Goal: Task Accomplishment & Management: Manage account settings

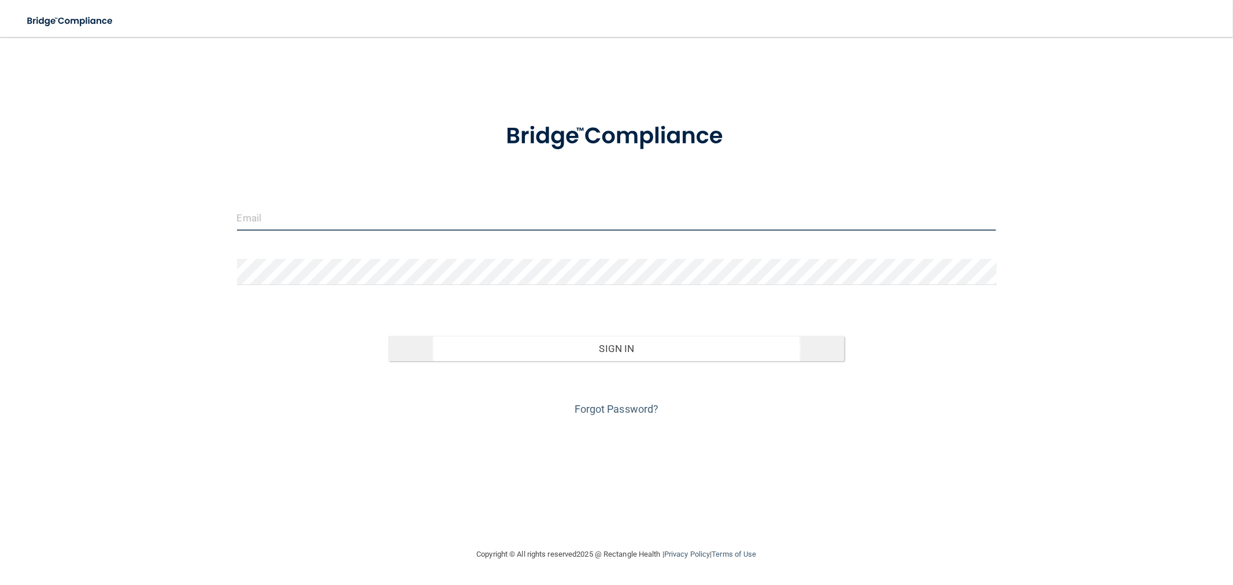
type input "[EMAIL_ADDRESS][DOMAIN_NAME]"
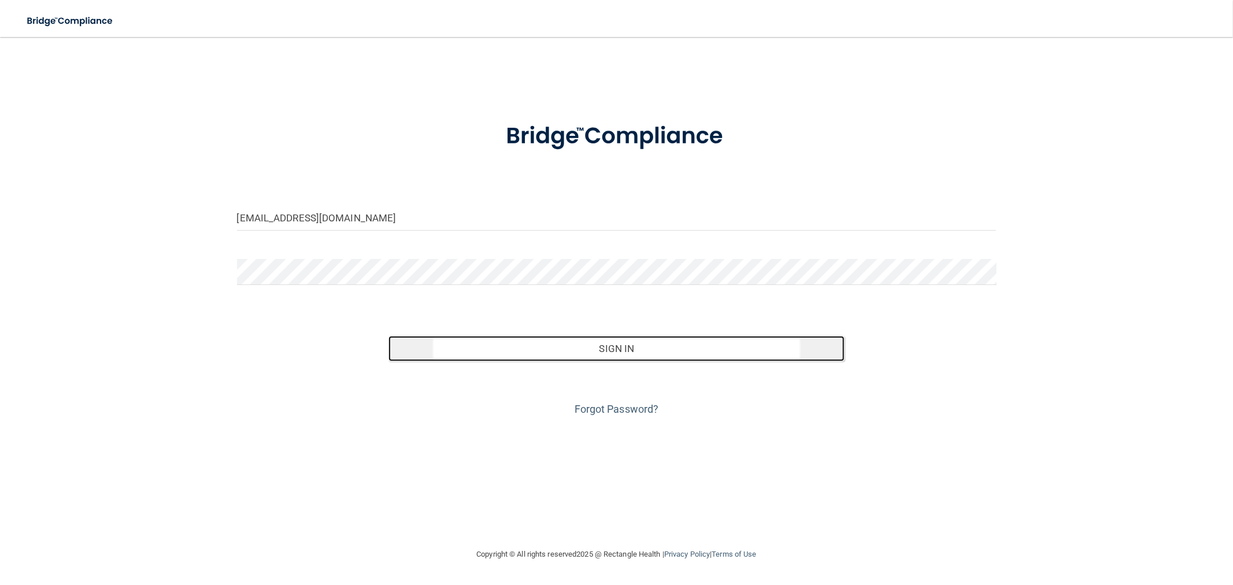
click at [534, 353] on button "Sign In" at bounding box center [617, 348] width 456 height 25
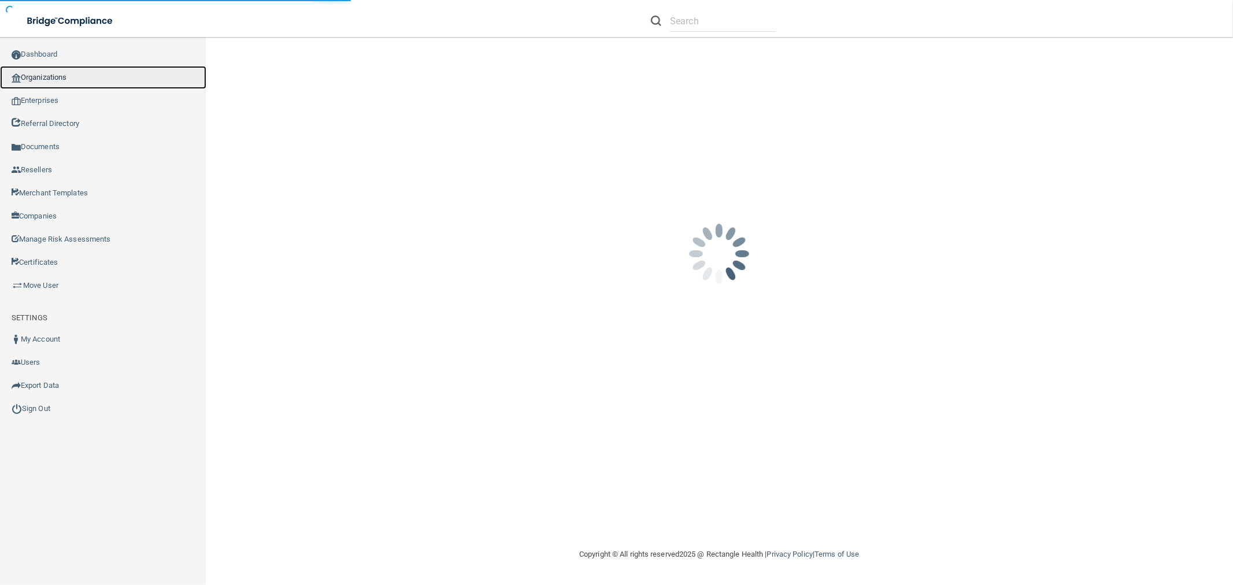
click at [87, 77] on link "Organizations" at bounding box center [103, 77] width 206 height 23
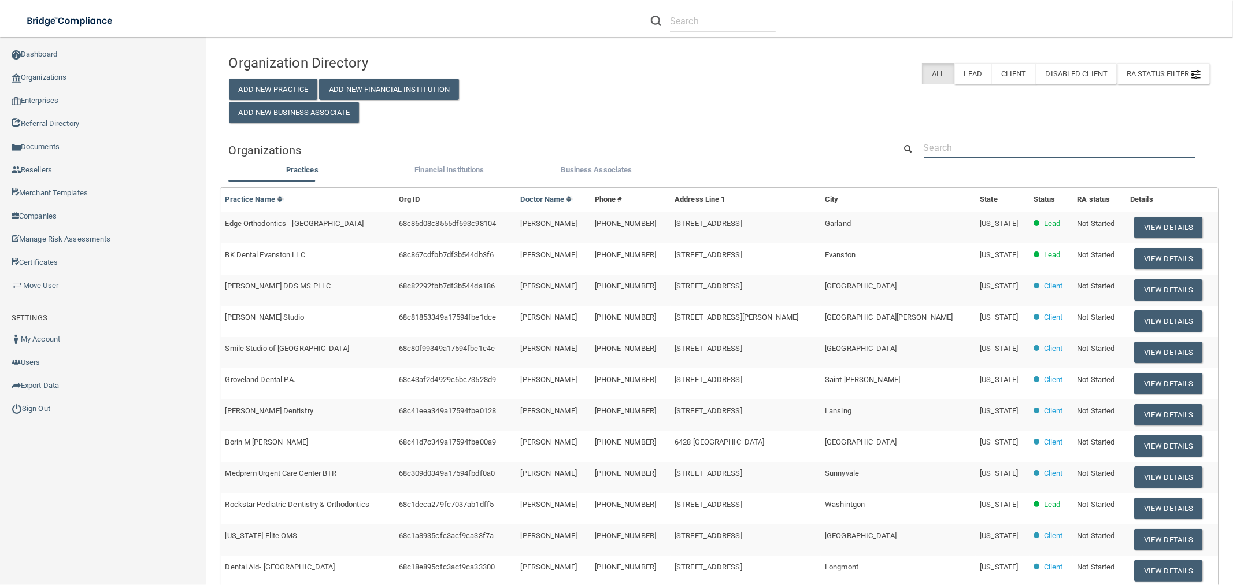
click at [1008, 152] on input "text" at bounding box center [1060, 147] width 272 height 21
paste input "[PERSON_NAME] Orthodontics"
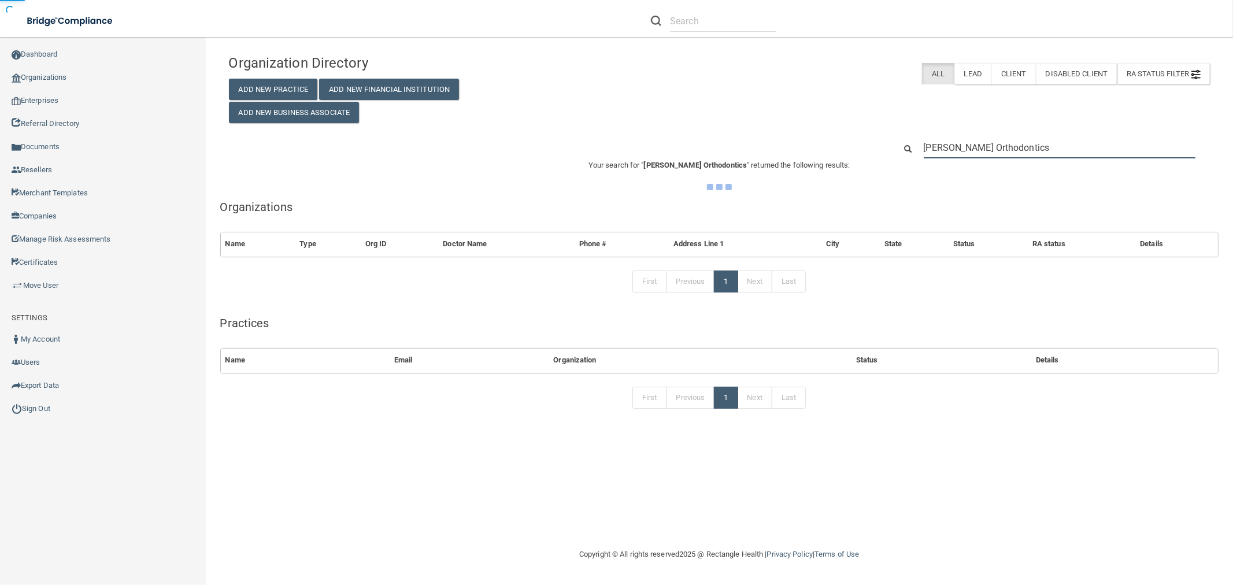
type input "[PERSON_NAME] Orthodontics"
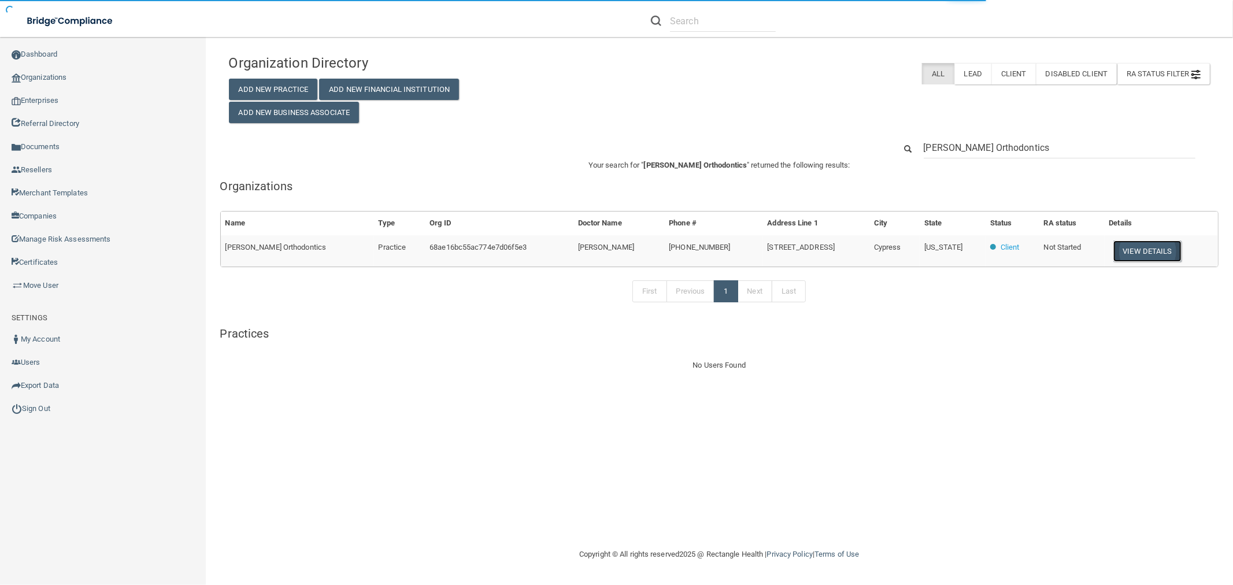
click at [1136, 255] on button "View Details" at bounding box center [1148, 251] width 68 height 21
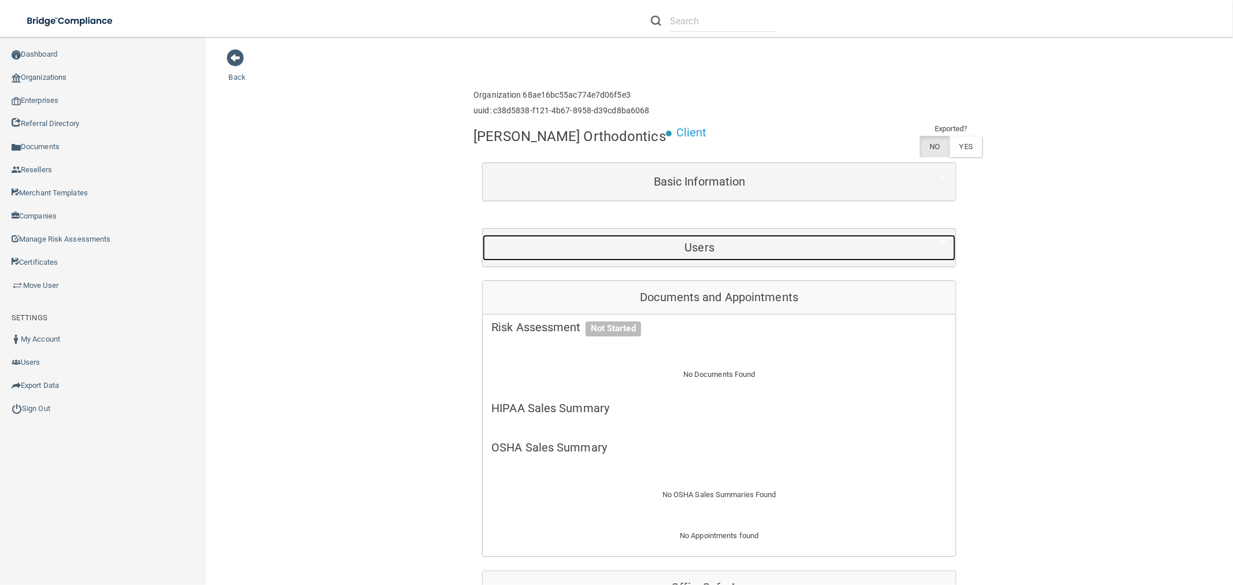
click at [674, 242] on h5 "Users" at bounding box center [700, 247] width 416 height 13
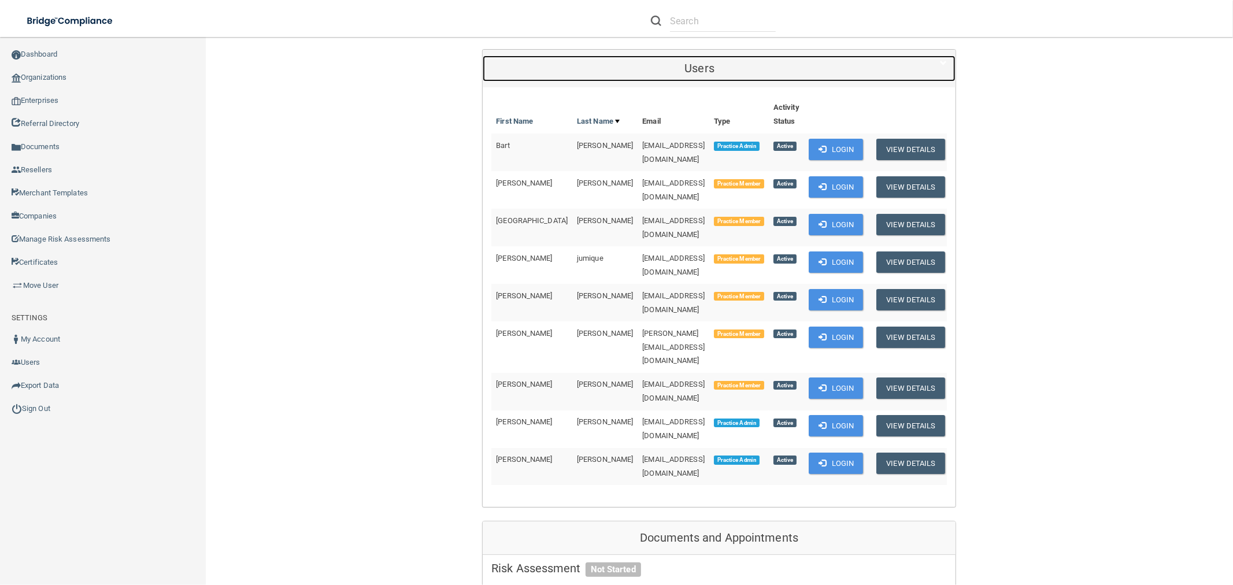
scroll to position [193, 0]
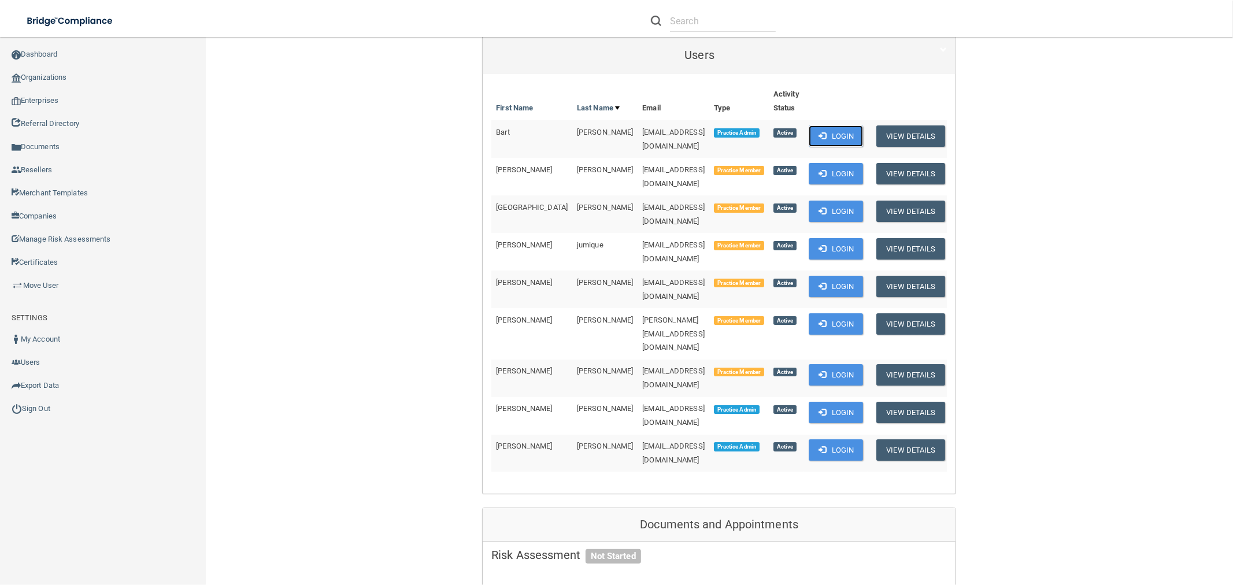
click at [819, 132] on span at bounding box center [823, 136] width 8 height 8
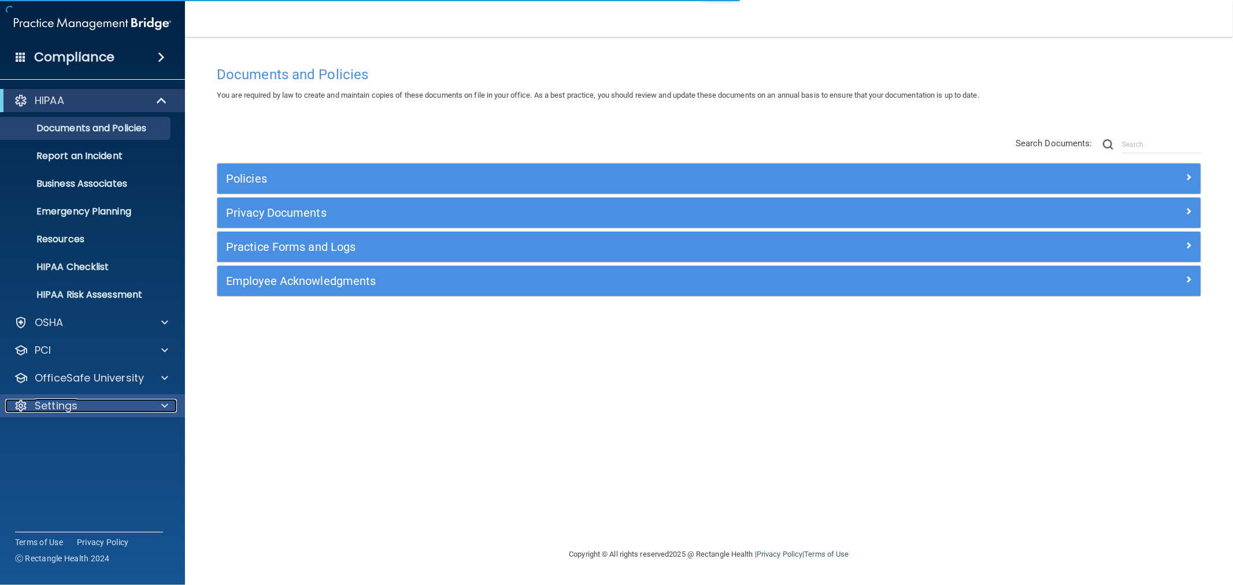
drag, startPoint x: 74, startPoint y: 401, endPoint x: 107, endPoint y: 408, distance: 33.7
click at [74, 401] on p "Settings" at bounding box center [56, 406] width 43 height 14
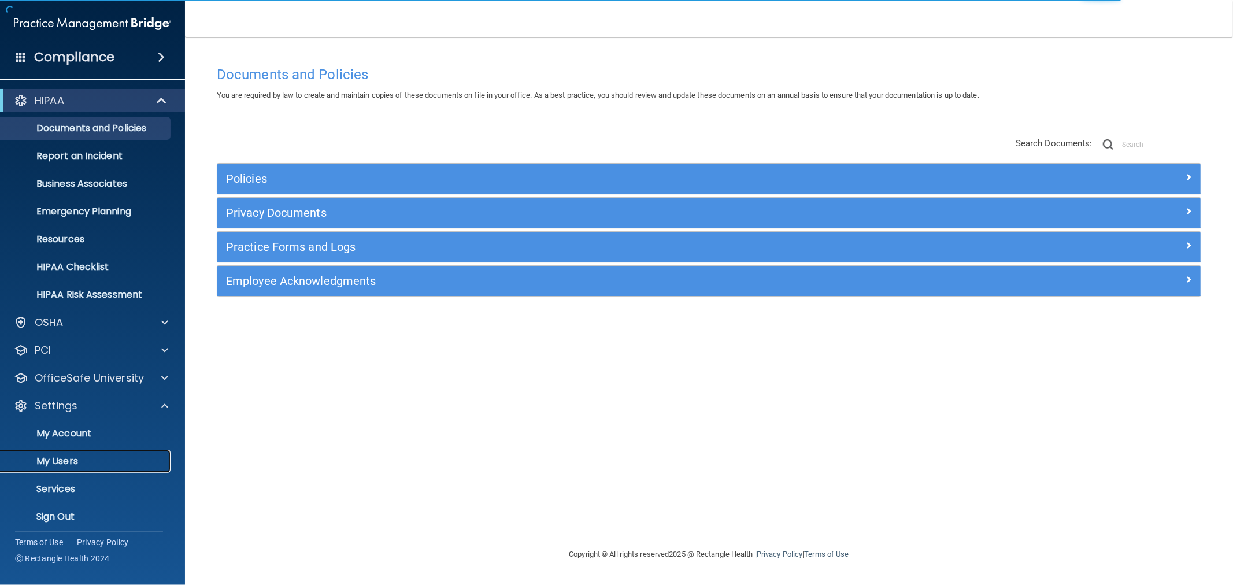
click at [95, 457] on p "My Users" at bounding box center [87, 462] width 158 height 12
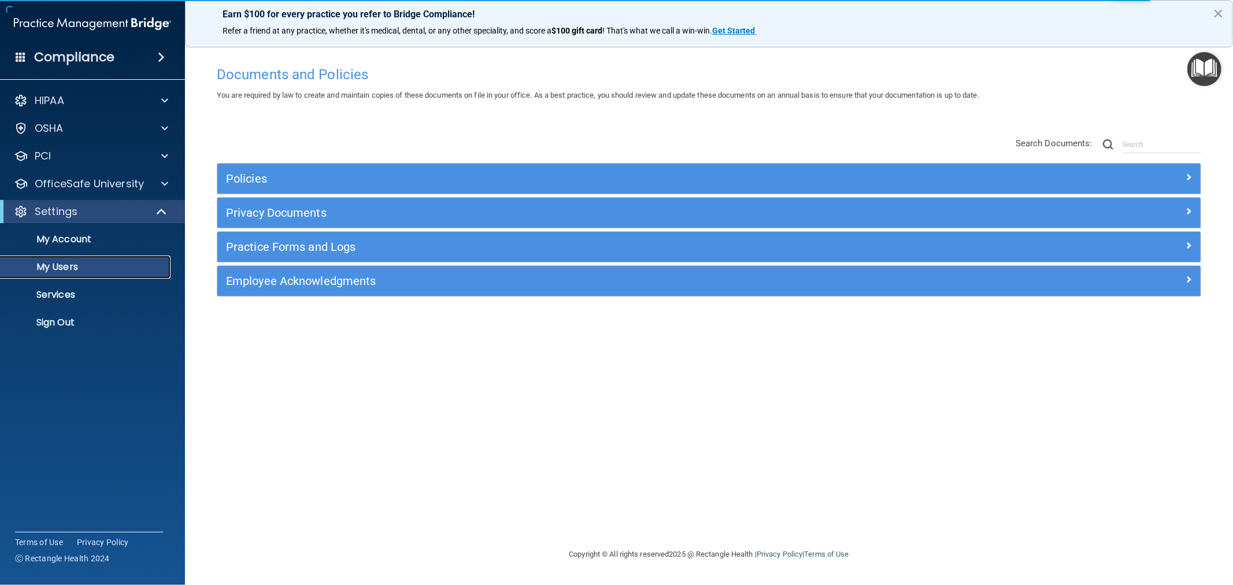
select select "20"
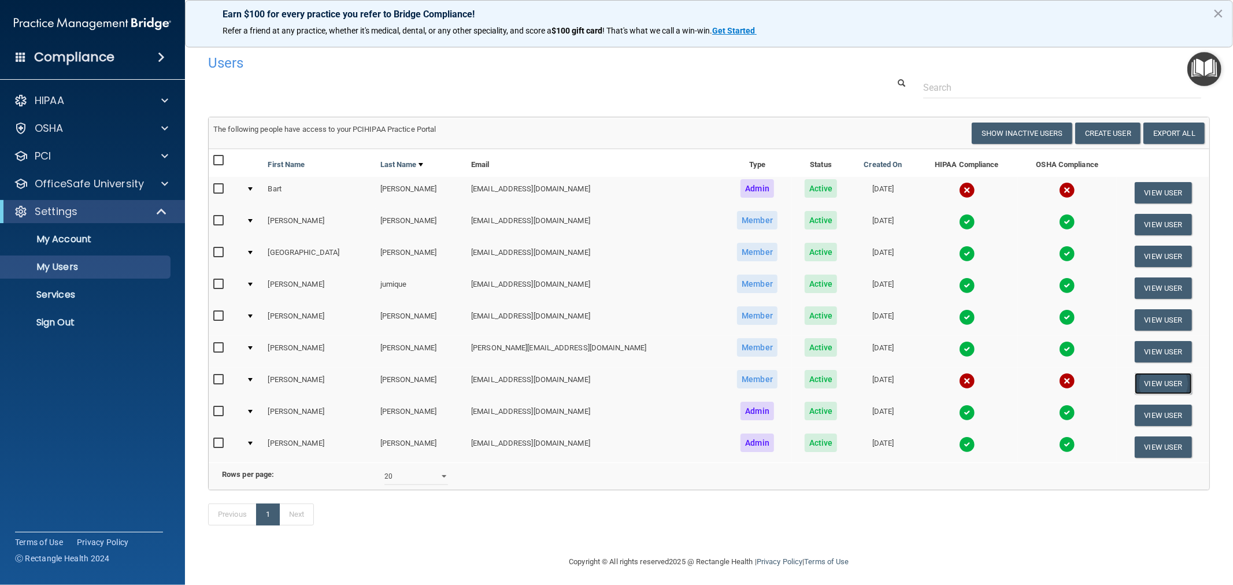
click at [1151, 383] on button "View User" at bounding box center [1163, 383] width 57 height 21
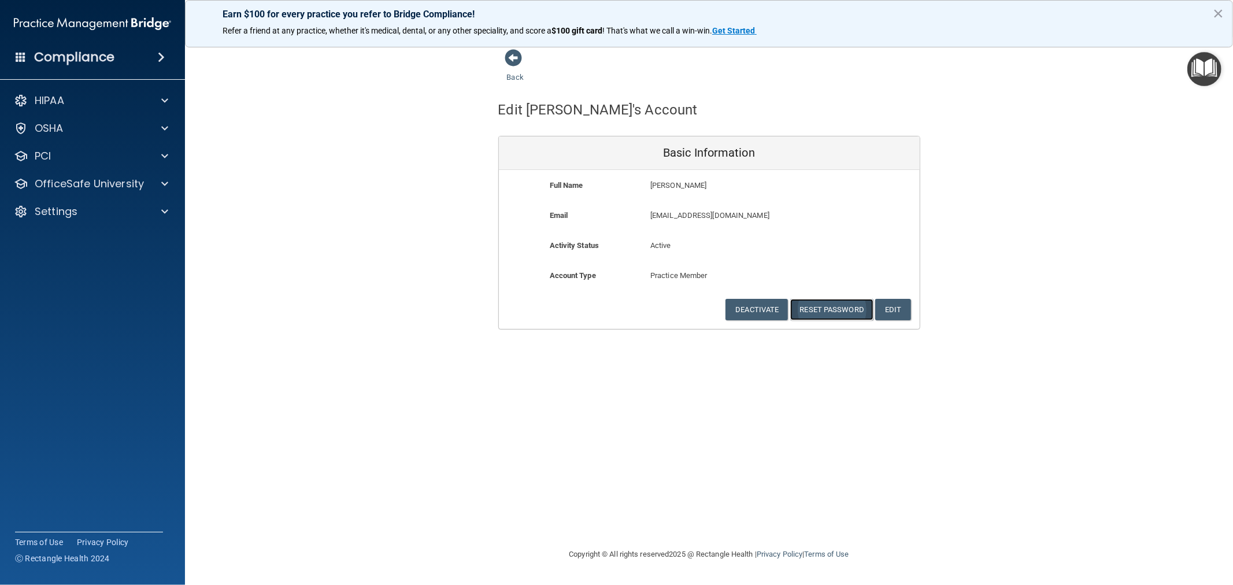
click at [840, 309] on button "Reset Password" at bounding box center [832, 309] width 83 height 21
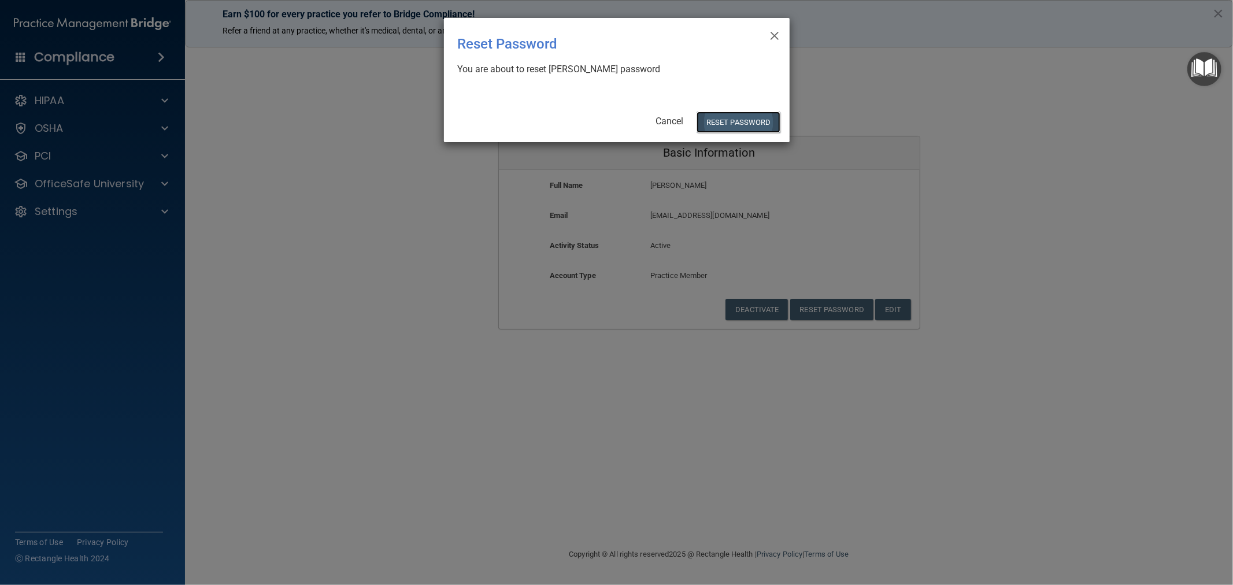
click at [733, 120] on button "Reset Password" at bounding box center [738, 122] width 83 height 21
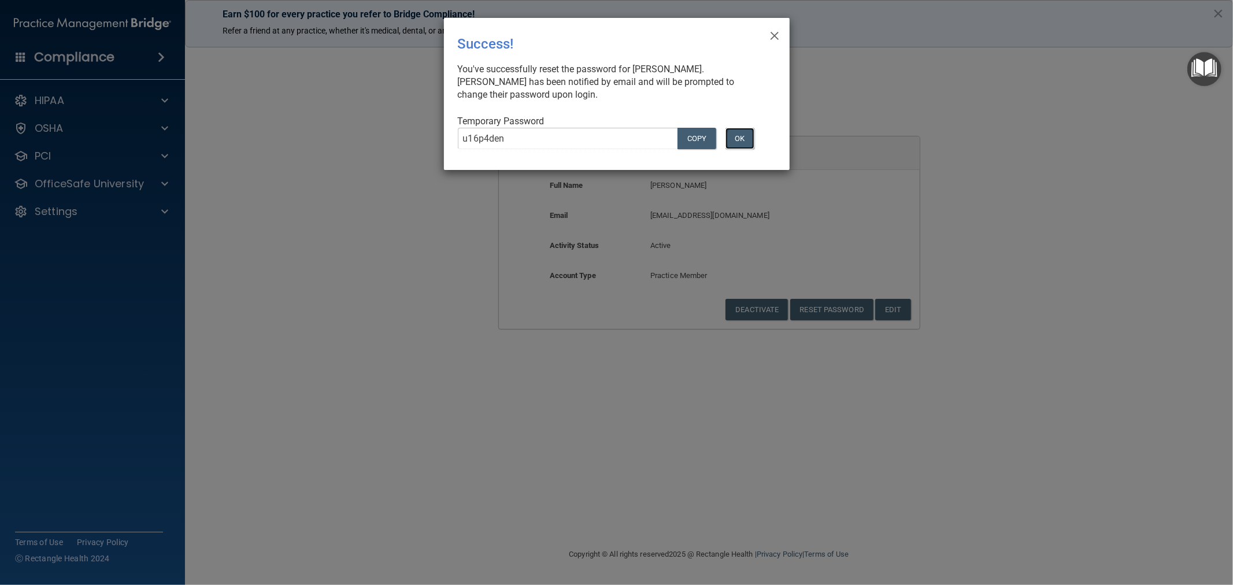
click at [745, 139] on button "OK" at bounding box center [740, 138] width 29 height 21
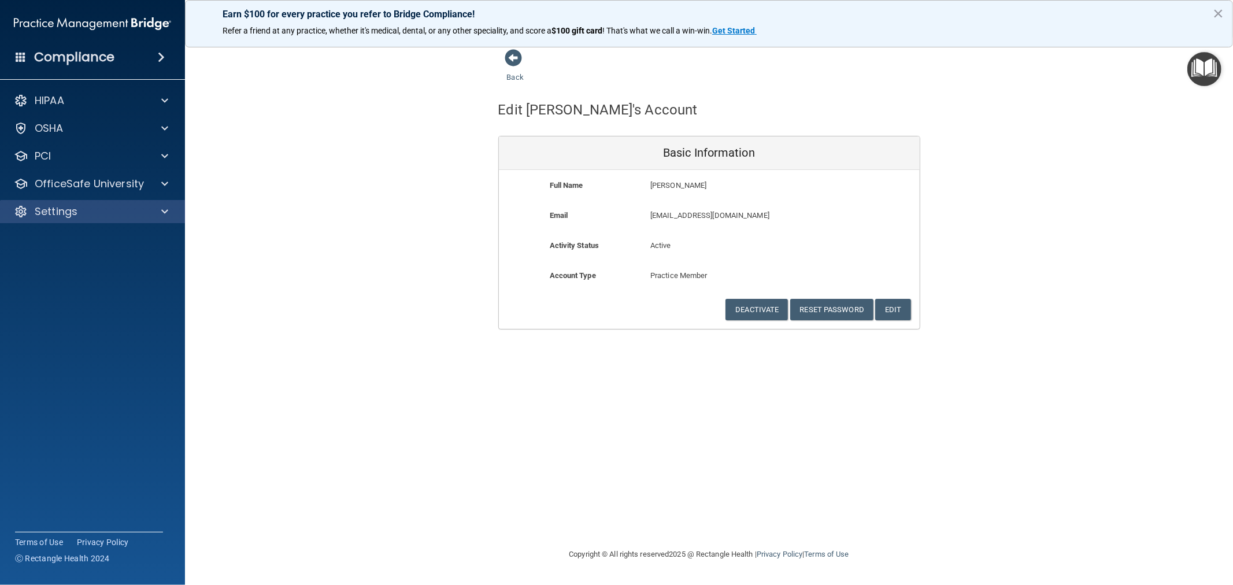
click at [107, 219] on div "Settings" at bounding box center [93, 211] width 186 height 23
click at [169, 215] on div at bounding box center [163, 212] width 29 height 14
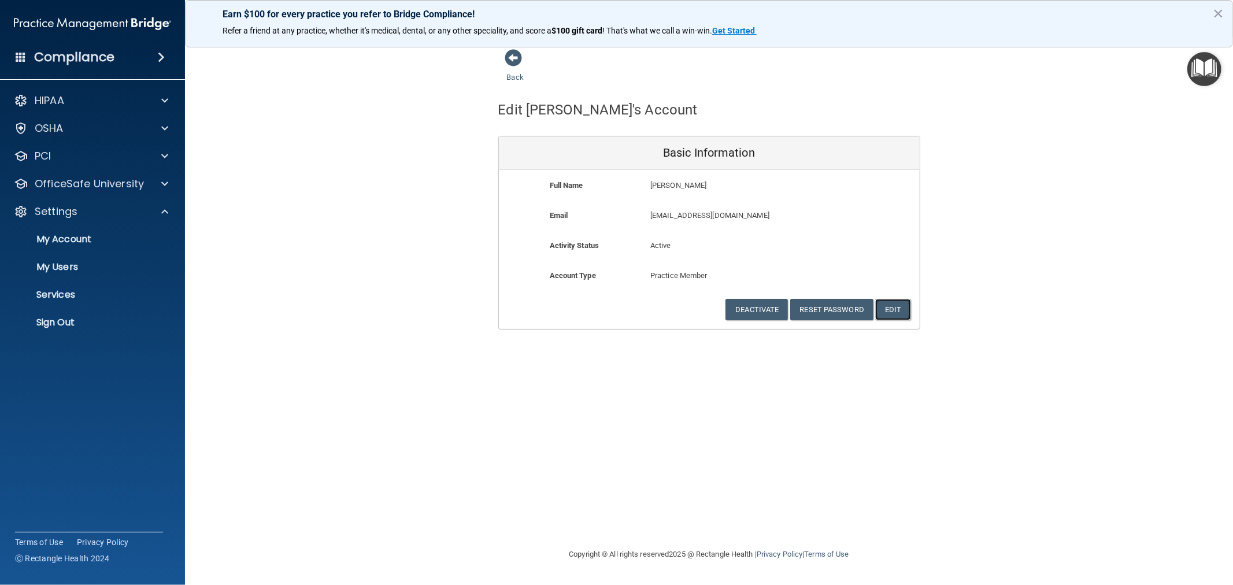
click at [907, 315] on button "Edit" at bounding box center [893, 309] width 35 height 21
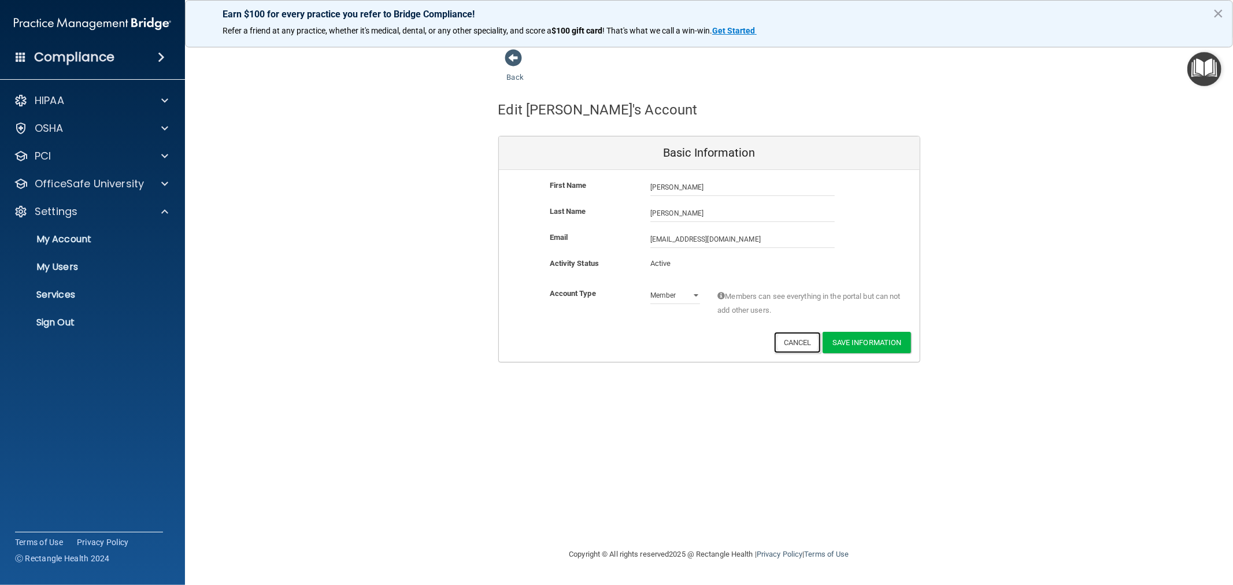
click at [798, 334] on button "Cancel" at bounding box center [797, 342] width 47 height 21
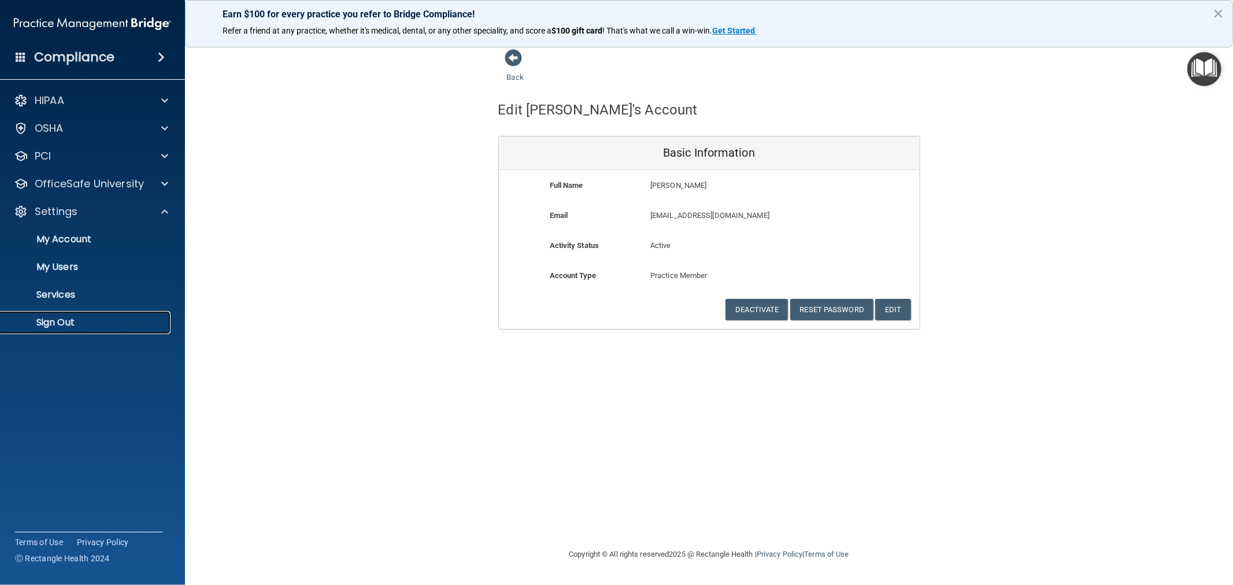
click at [80, 326] on p "Sign Out" at bounding box center [87, 323] width 158 height 12
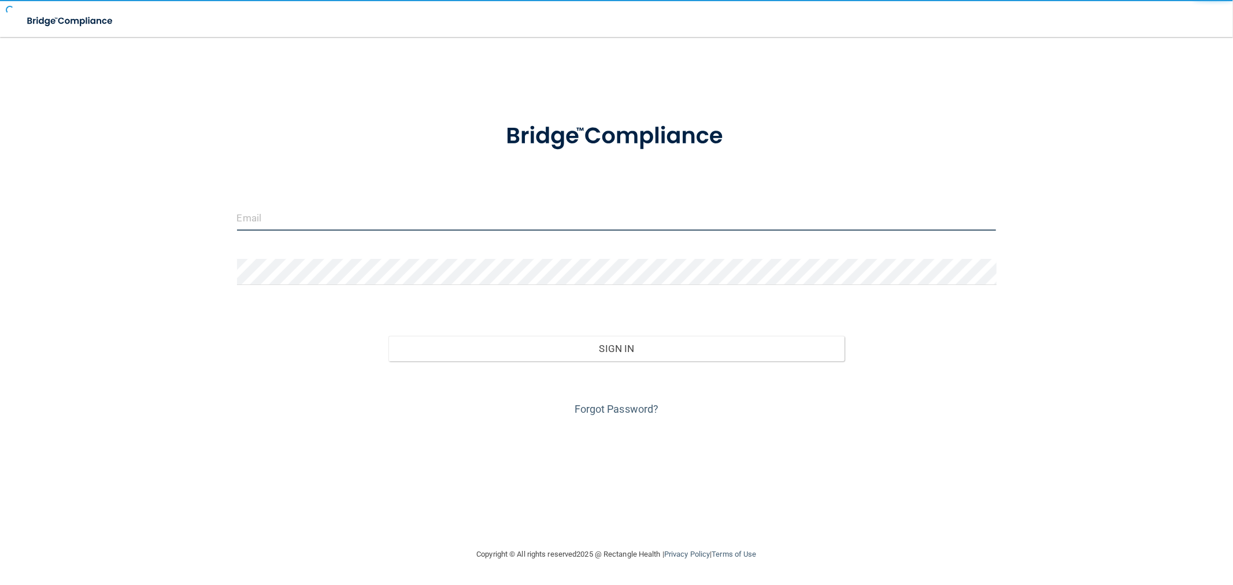
type input "[EMAIL_ADDRESS][DOMAIN_NAME]"
